Goal: Information Seeking & Learning: Learn about a topic

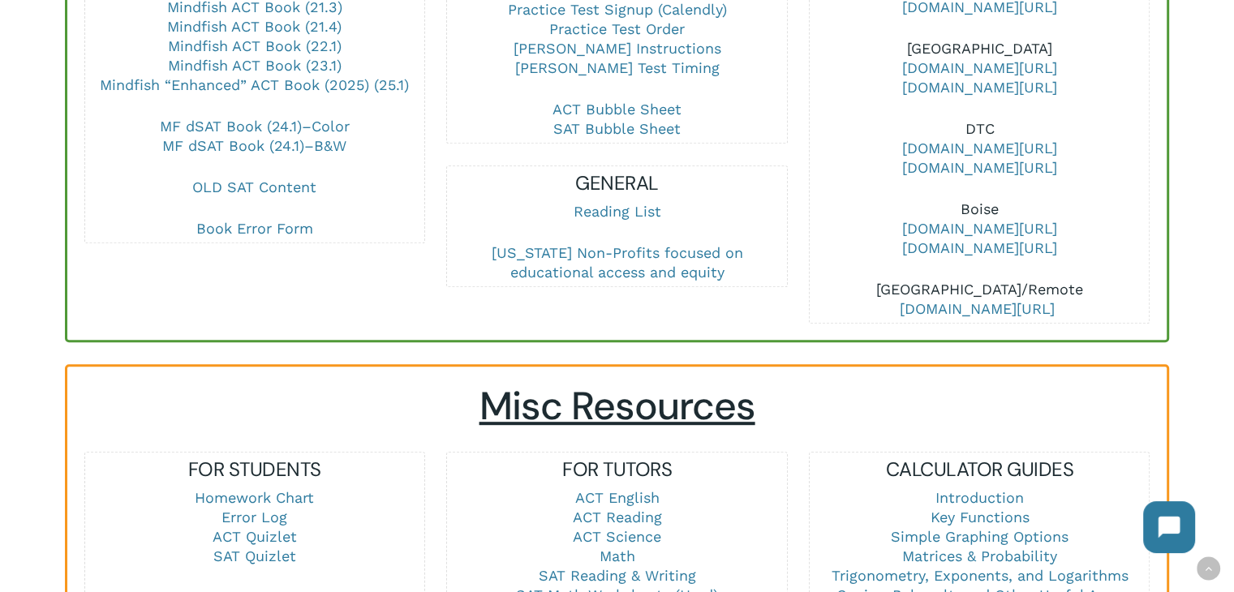
scroll to position [1055, 0]
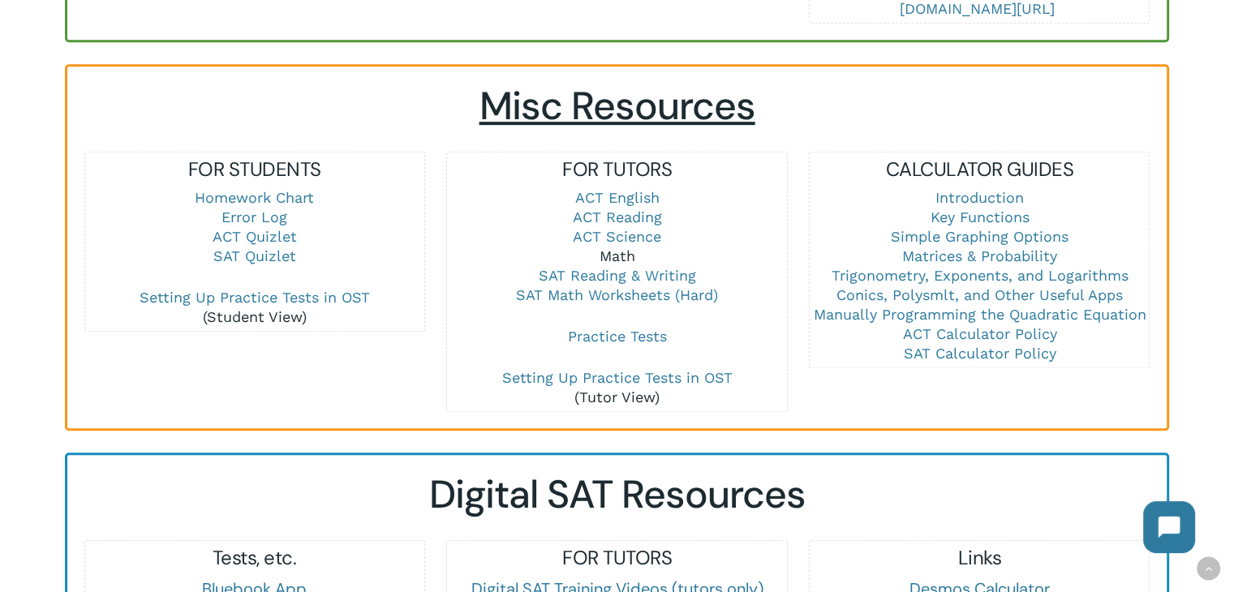
click at [606, 254] on link "Math" at bounding box center [617, 255] width 36 height 17
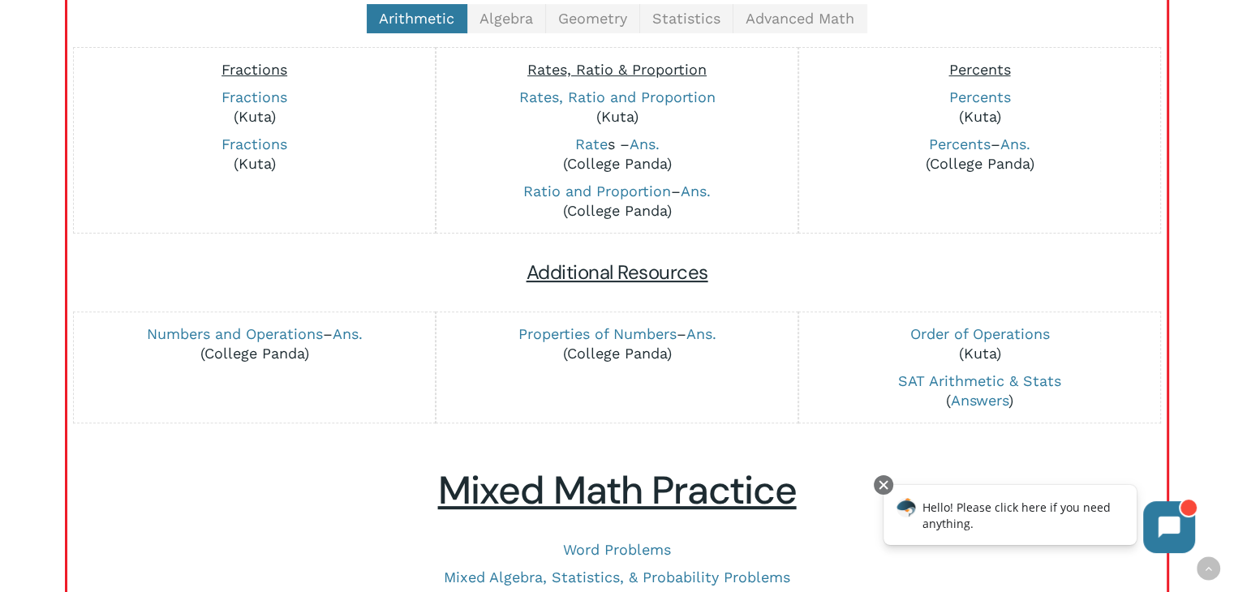
scroll to position [406, 0]
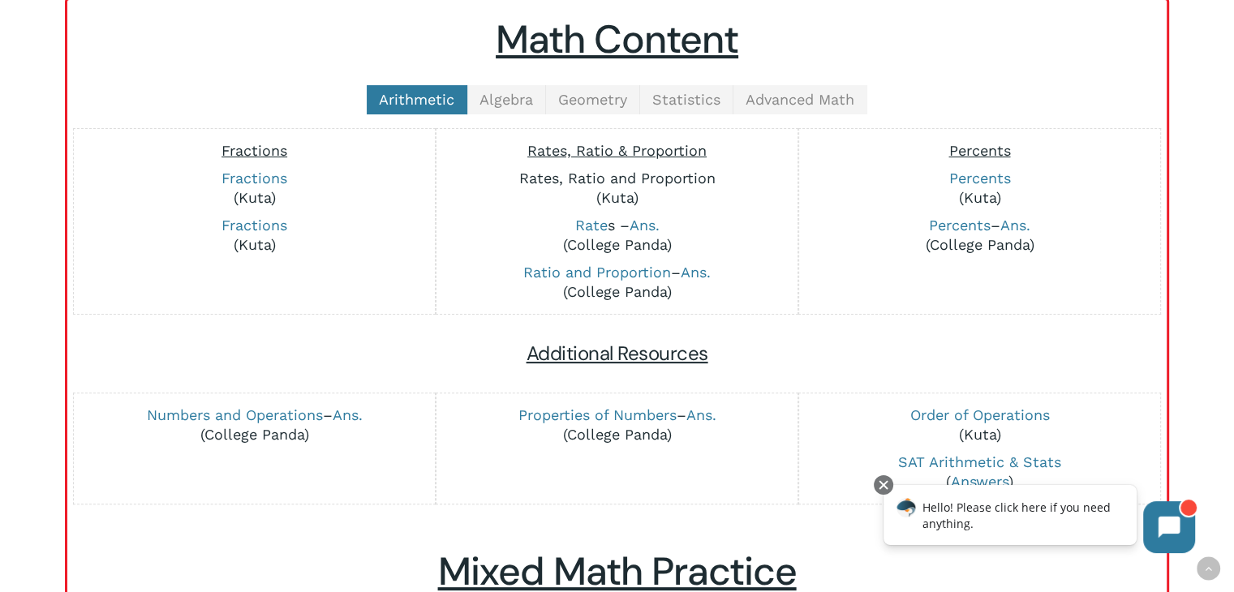
click at [659, 176] on link "Rates, Ratio and Proportion" at bounding box center [616, 178] width 196 height 17
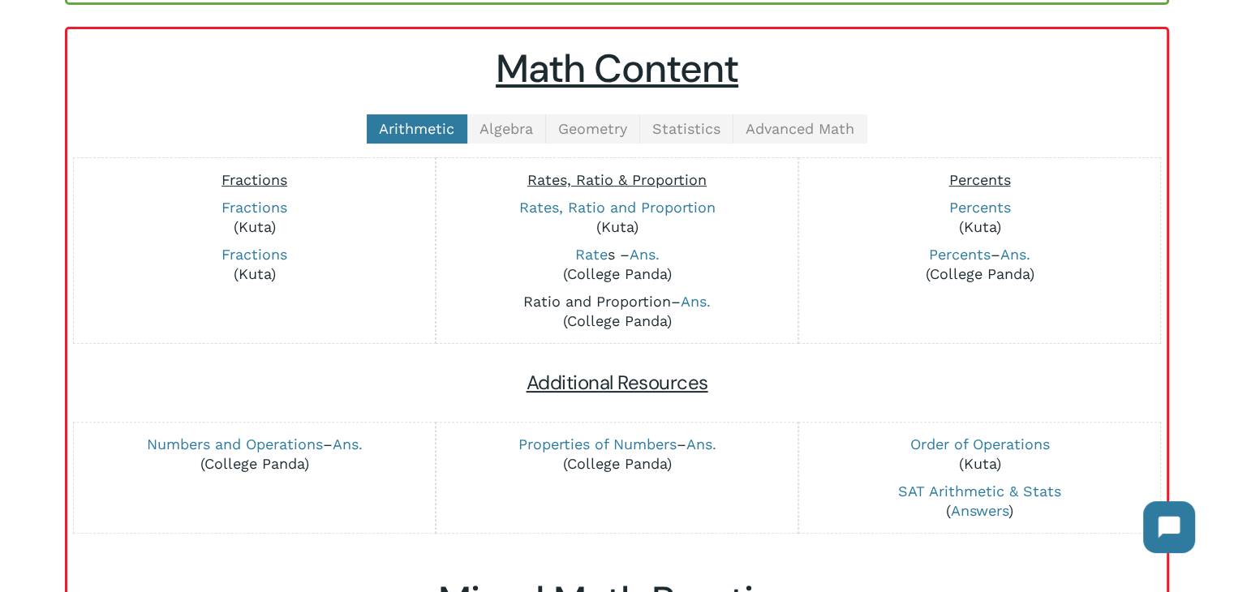
scroll to position [406, 0]
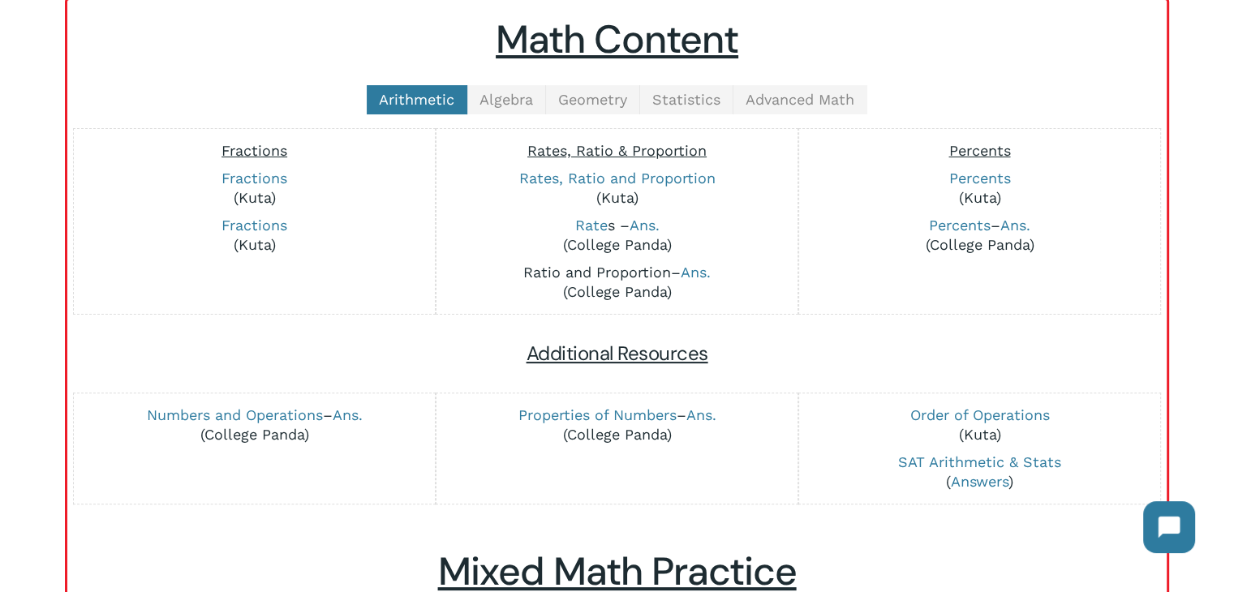
click at [647, 272] on link "Ratio and Proportion" at bounding box center [597, 272] width 148 height 17
click at [700, 268] on link "Ans." at bounding box center [696, 272] width 30 height 17
